Goal: Task Accomplishment & Management: Complete application form

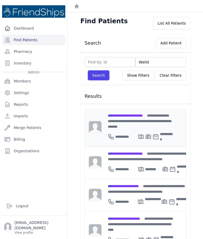
click at [143, 117] on span "**********" at bounding box center [125, 116] width 35 height 4
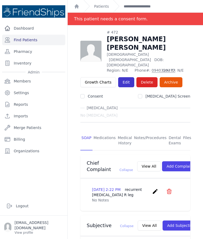
click at [124, 77] on link "Edit" at bounding box center [126, 82] width 16 height 10
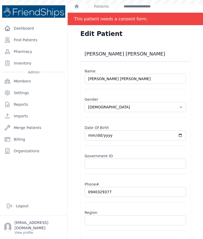
select select "male"
click at [128, 219] on input "text" at bounding box center [135, 220] width 101 height 10
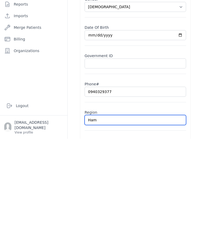
type input "Hama"
select select "male"
type input "Hamadiya"
select select "male"
type input "Hamadiya"
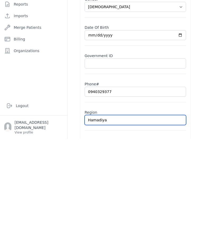
select select "male"
click at [142, 215] on input "Hamadiya" at bounding box center [135, 220] width 101 height 10
type input "Hamadiya"
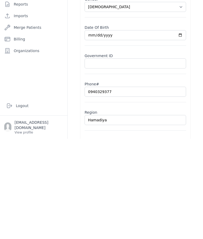
click at [199, 76] on div "Edit Patient Walid Mohammed Hamad Name Walid Mohammed Hamad Gender Select Gende…" at bounding box center [135, 144] width 135 height 239
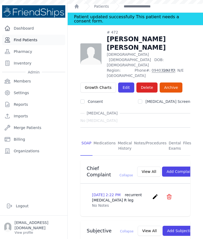
click at [41, 35] on link "Find Patients" at bounding box center [33, 40] width 63 height 11
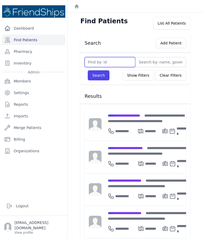
click at [114, 59] on input "text" at bounding box center [110, 62] width 51 height 10
type input "806"
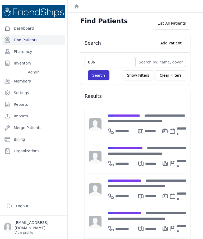
click at [98, 75] on button "Search" at bounding box center [99, 75] width 22 height 10
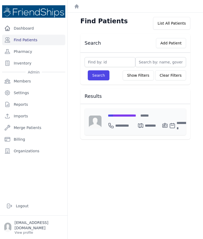
click at [122, 114] on span "**********" at bounding box center [122, 116] width 28 height 4
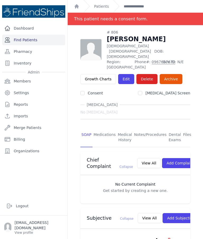
click at [34, 39] on link "Find Patients" at bounding box center [33, 40] width 63 height 11
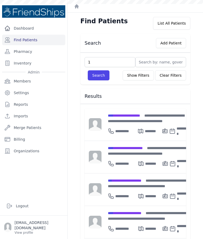
type input "19"
type input "191"
click at [100, 71] on button "Search" at bounding box center [99, 75] width 22 height 10
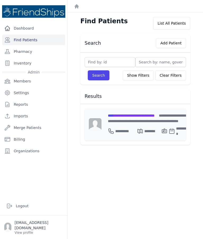
click at [135, 116] on span "**********" at bounding box center [131, 116] width 47 height 4
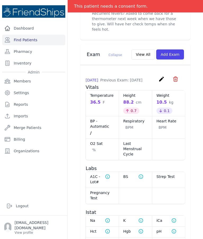
scroll to position [363, 0]
click at [158, 82] on icon "create" at bounding box center [161, 79] width 6 height 6
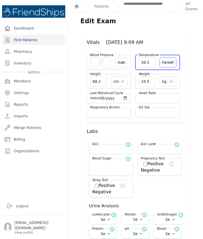
click at [165, 64] on select "Farenheit Celcius" at bounding box center [168, 62] width 17 height 10
select select "C"
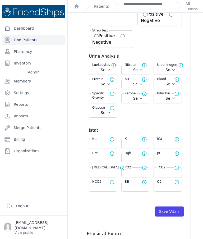
scroll to position [157, 0]
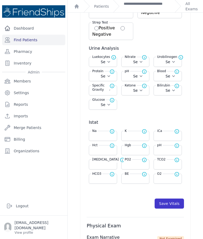
click at [171, 205] on button "Save Vitals" at bounding box center [169, 203] width 29 height 10
select select "Automatic"
select select "cm"
select select "kg"
select select
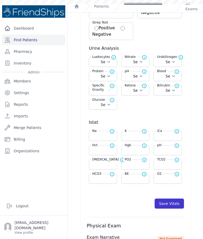
select select
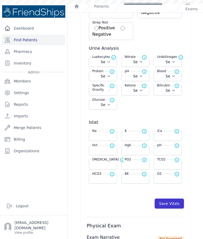
select select
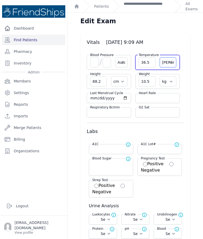
scroll to position [0, 0]
click at [137, 9] on link "**********" at bounding box center [147, 6] width 47 height 11
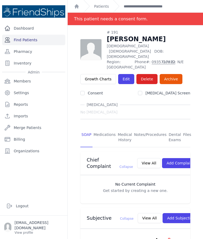
click at [42, 40] on link "Find Patients" at bounding box center [33, 40] width 63 height 11
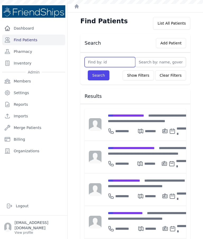
click at [118, 59] on input "text" at bounding box center [110, 62] width 51 height 10
type input "245"
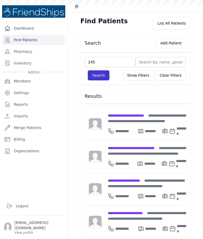
click at [105, 74] on button "Search" at bounding box center [99, 75] width 22 height 10
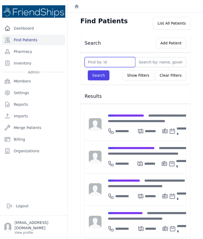
click at [121, 58] on input "text" at bounding box center [110, 62] width 51 height 10
type input "245"
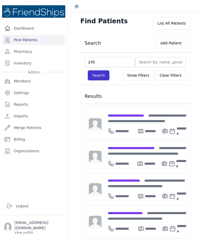
click at [105, 72] on button "Search" at bounding box center [99, 75] width 22 height 10
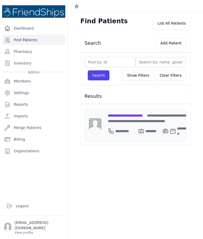
click at [133, 115] on span "**********" at bounding box center [125, 116] width 35 height 4
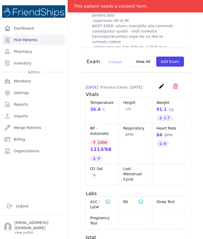
scroll to position [546, 0]
click at [156, 86] on div "2025-Oct-13 Previous Exam: 2025-Sep-26 create ​ Delete exam - 1190 Are you sure…" at bounding box center [135, 87] width 99 height 8
click at [159, 83] on icon "create" at bounding box center [161, 86] width 6 height 6
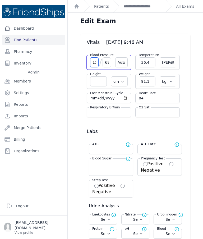
click at [95, 60] on input "1113" at bounding box center [94, 62] width 8 height 10
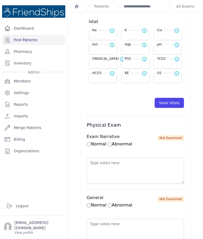
scroll to position [268, 0]
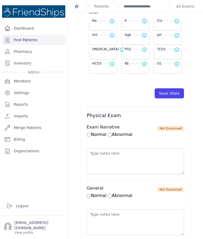
type input "113"
click at [171, 94] on button "Save Vitals" at bounding box center [169, 93] width 29 height 10
select select "Automatic"
select select "C"
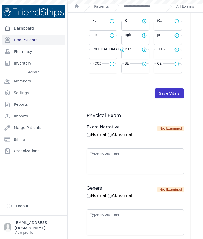
select select "cm"
select select "kg"
select select
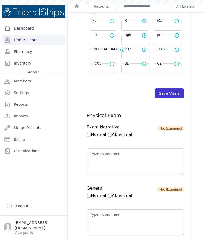
select select
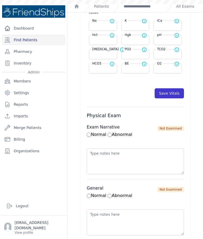
select select
click at [147, 7] on link "**********" at bounding box center [143, 6] width 38 height 5
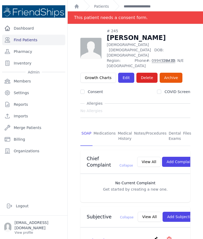
scroll to position [2, 0]
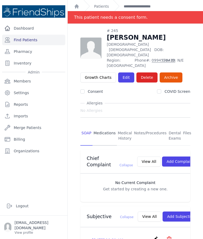
click at [104, 126] on link "Medications" at bounding box center [104, 136] width 24 height 20
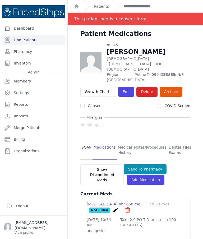
click at [87, 140] on link "SOAP" at bounding box center [86, 150] width 12 height 20
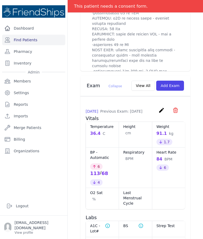
scroll to position [534, 0]
click at [47, 40] on link "Find Patients" at bounding box center [33, 40] width 63 height 11
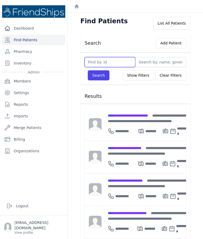
click at [101, 60] on input "text" at bounding box center [110, 62] width 51 height 10
click at [122, 60] on input "text" at bounding box center [110, 62] width 51 height 10
click at [122, 61] on input "text" at bounding box center [110, 62] width 51 height 10
type input "513"
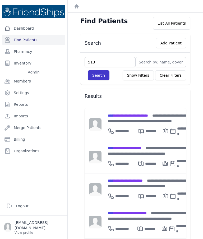
click at [101, 75] on button "Search" at bounding box center [99, 75] width 22 height 10
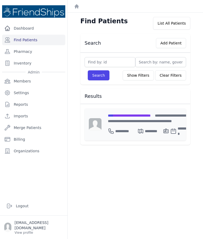
click at [149, 114] on span "**********" at bounding box center [129, 116] width 43 height 4
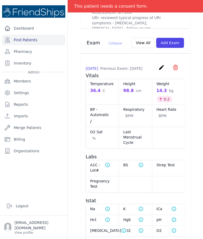
scroll to position [377, 0]
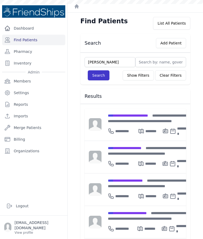
type input "[PERSON_NAME]"
click at [100, 78] on button "Search" at bounding box center [99, 75] width 22 height 10
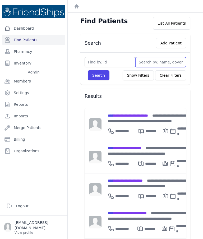
click at [149, 64] on input "text" at bounding box center [160, 62] width 51 height 10
type input "[PERSON_NAME]"
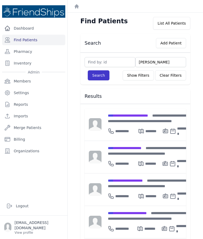
click at [102, 76] on button "Search" at bounding box center [99, 75] width 22 height 10
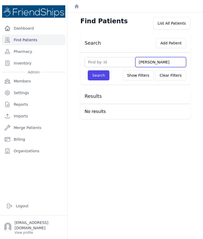
click at [162, 64] on input "[PERSON_NAME]" at bounding box center [160, 62] width 51 height 10
type input "A"
